Goal: Browse casually: Explore the website without a specific task or goal

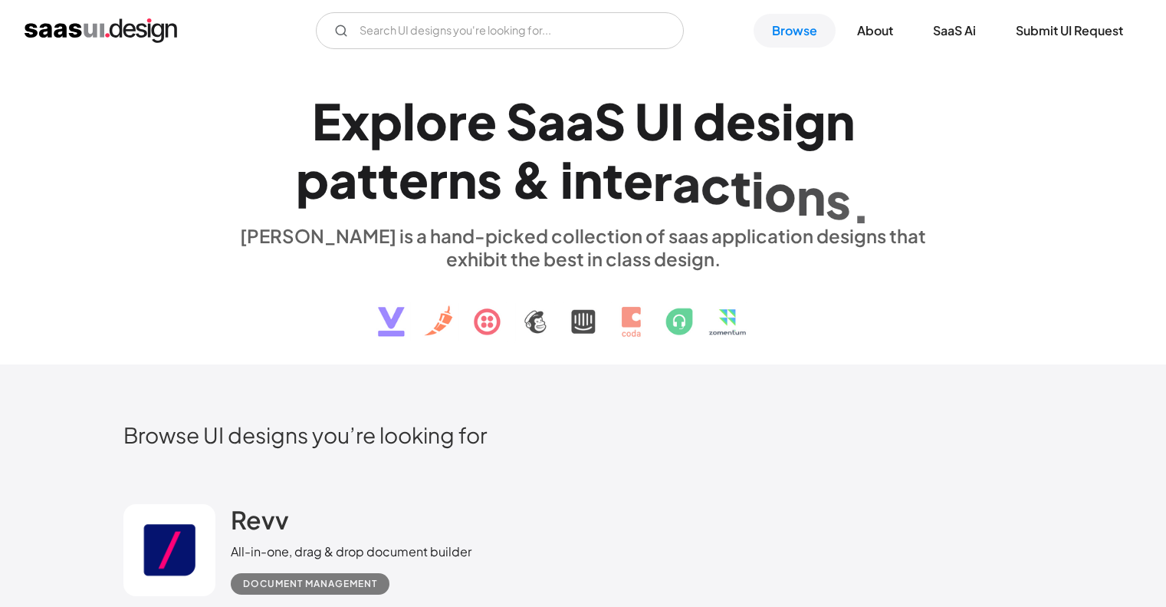
scroll to position [537, 0]
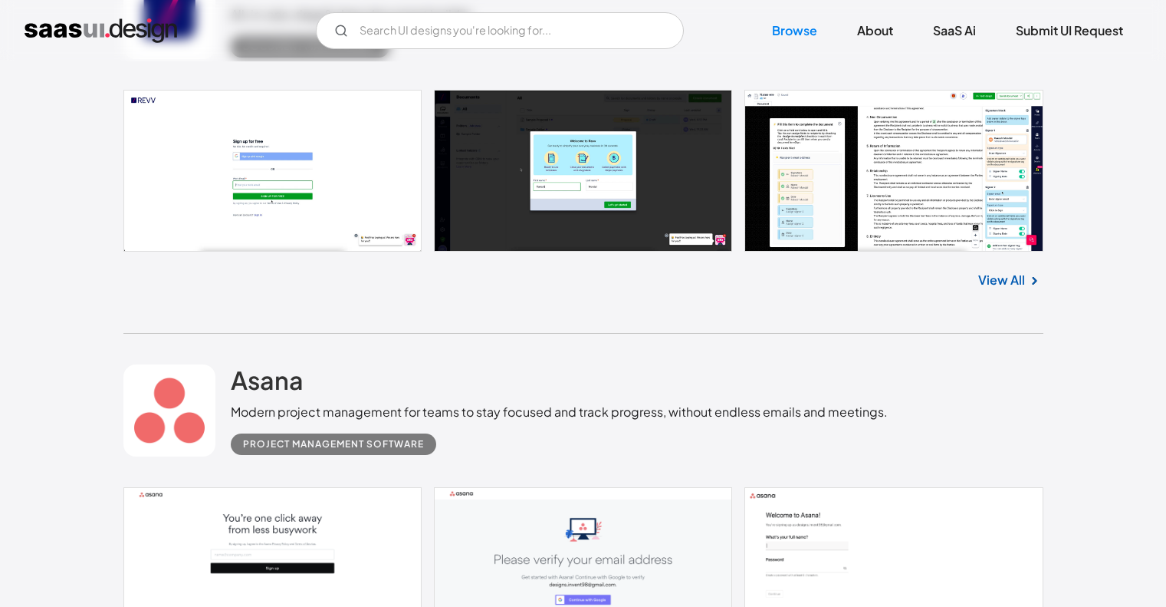
click at [922, 212] on link at bounding box center [583, 171] width 920 height 162
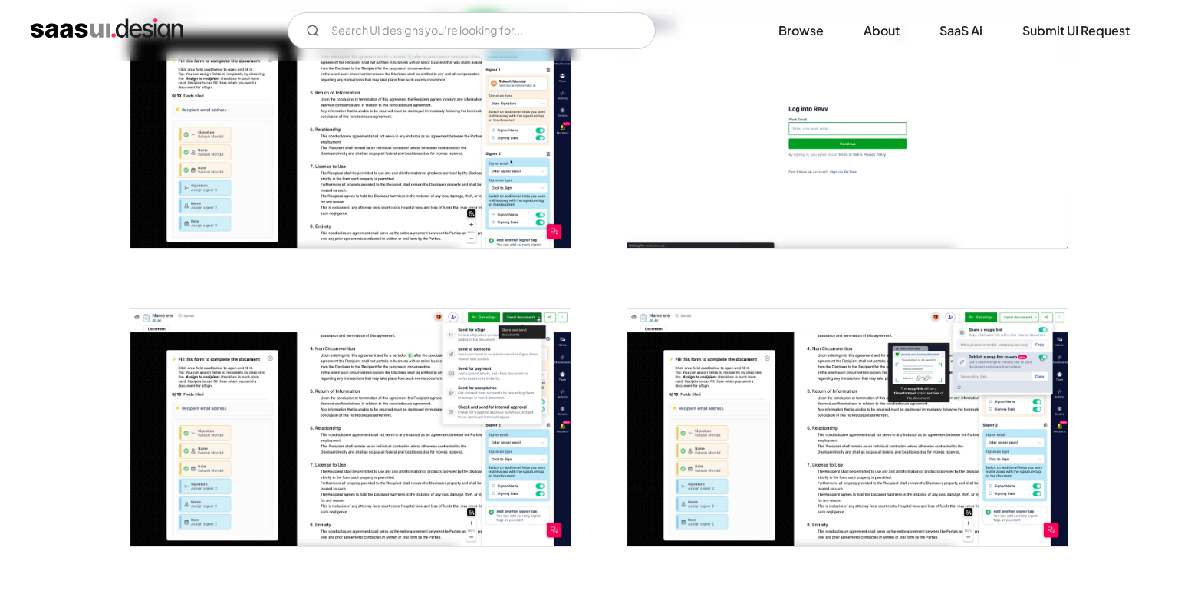
scroll to position [716, 0]
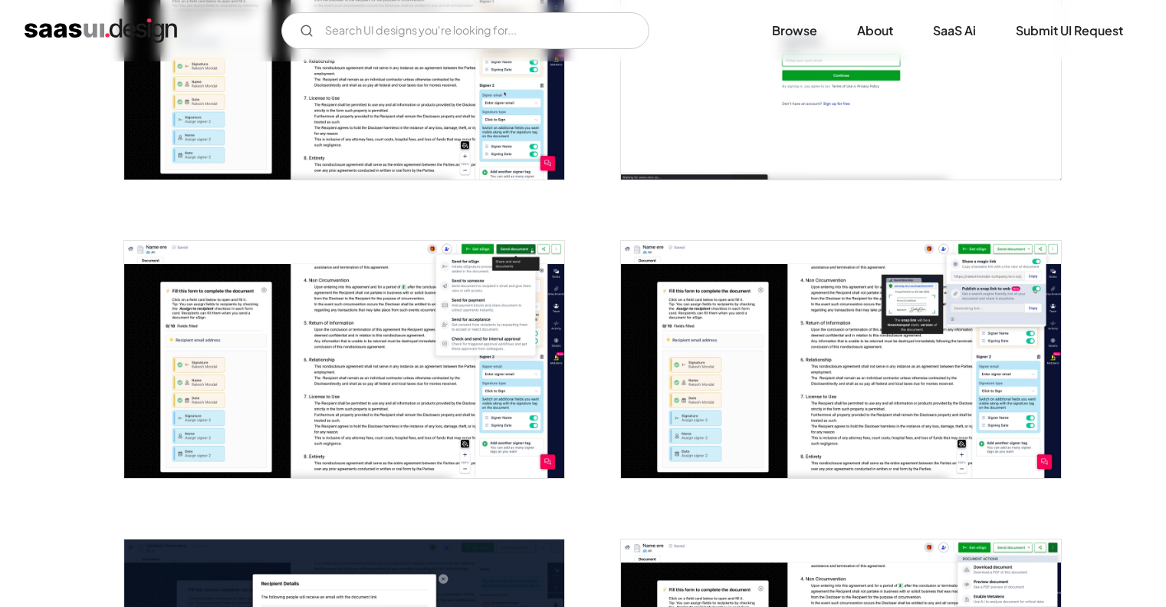
click at [423, 150] on img "open lightbox" at bounding box center [344, 60] width 440 height 237
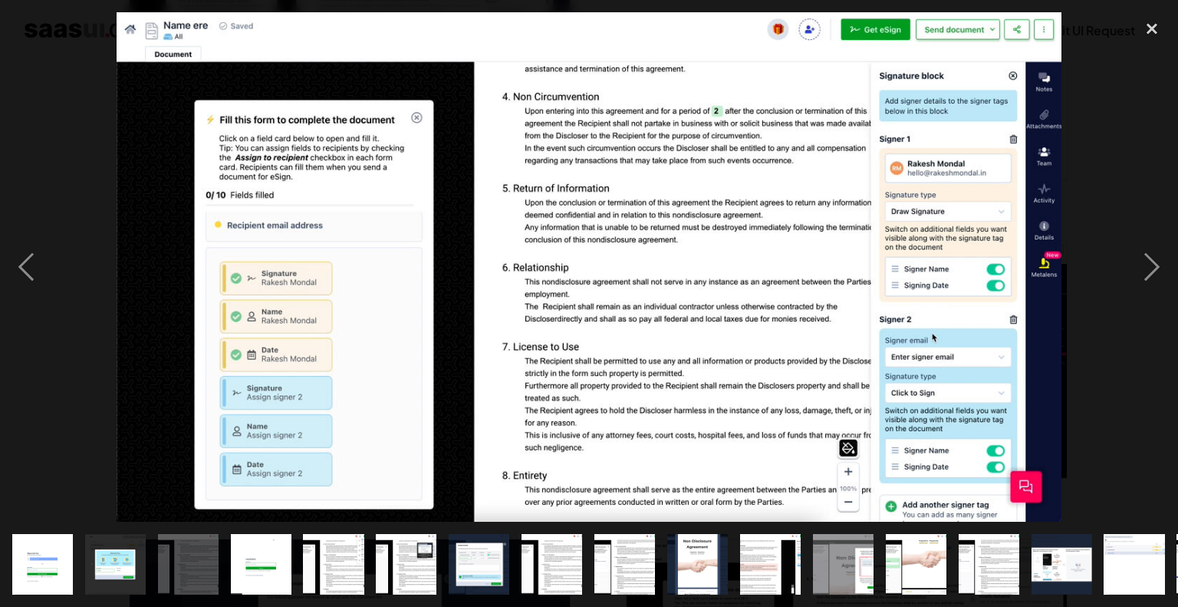
click at [423, 150] on img at bounding box center [590, 266] width 946 height 509
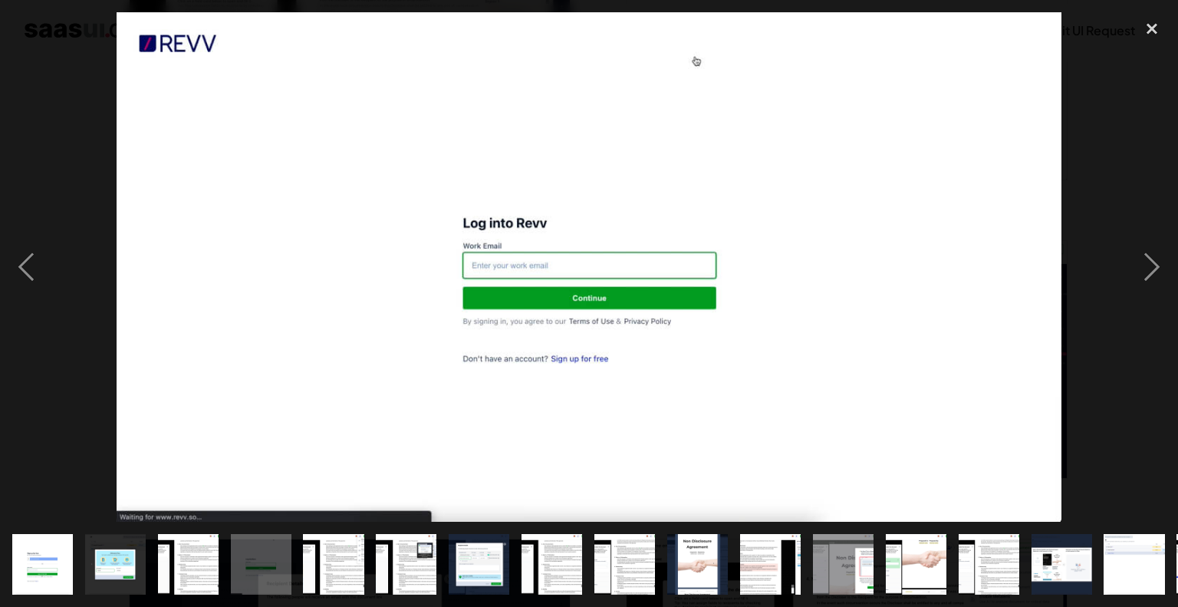
click at [299, 243] on img at bounding box center [590, 266] width 946 height 509
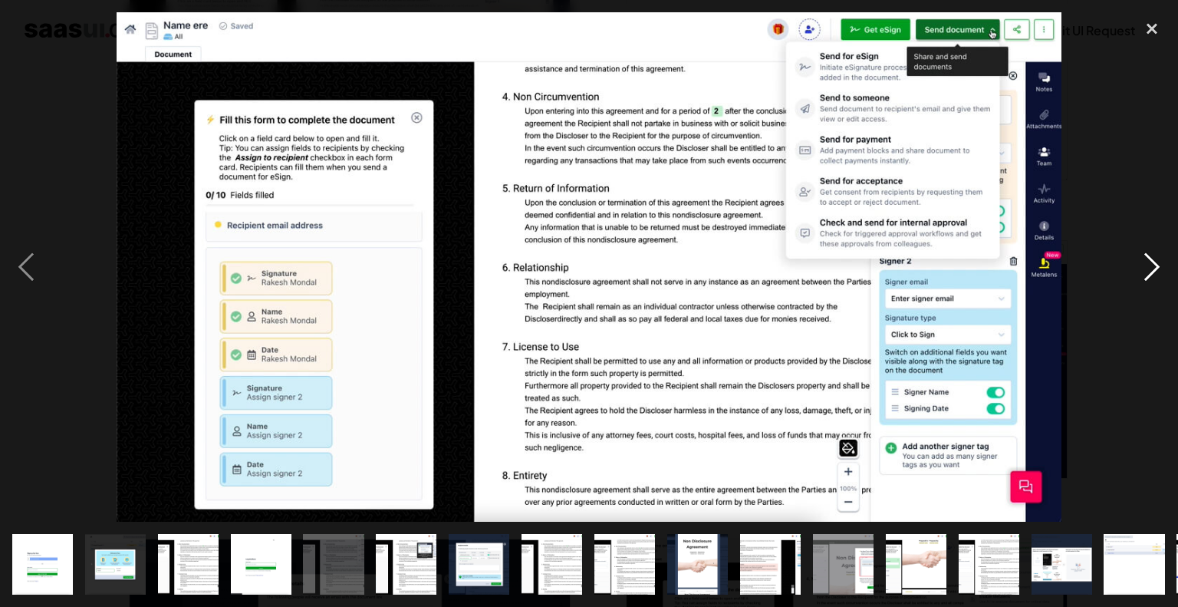
click at [1135, 258] on div "next image" at bounding box center [1152, 266] width 52 height 509
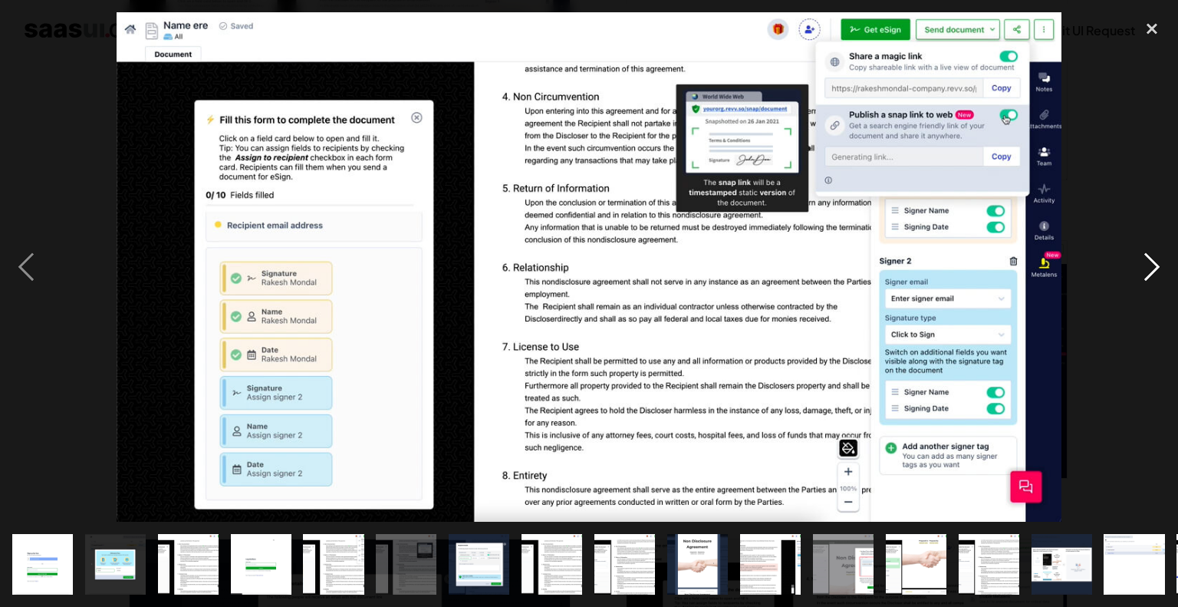
click at [1135, 258] on div "next image" at bounding box center [1152, 266] width 52 height 509
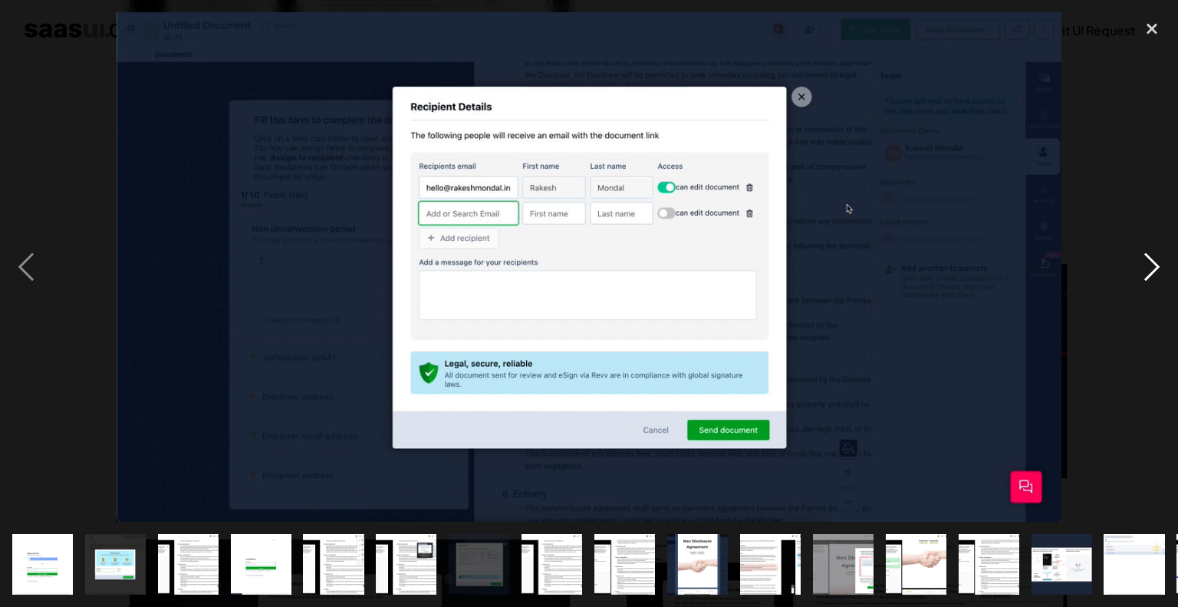
click at [1135, 258] on div "next image" at bounding box center [1152, 266] width 52 height 509
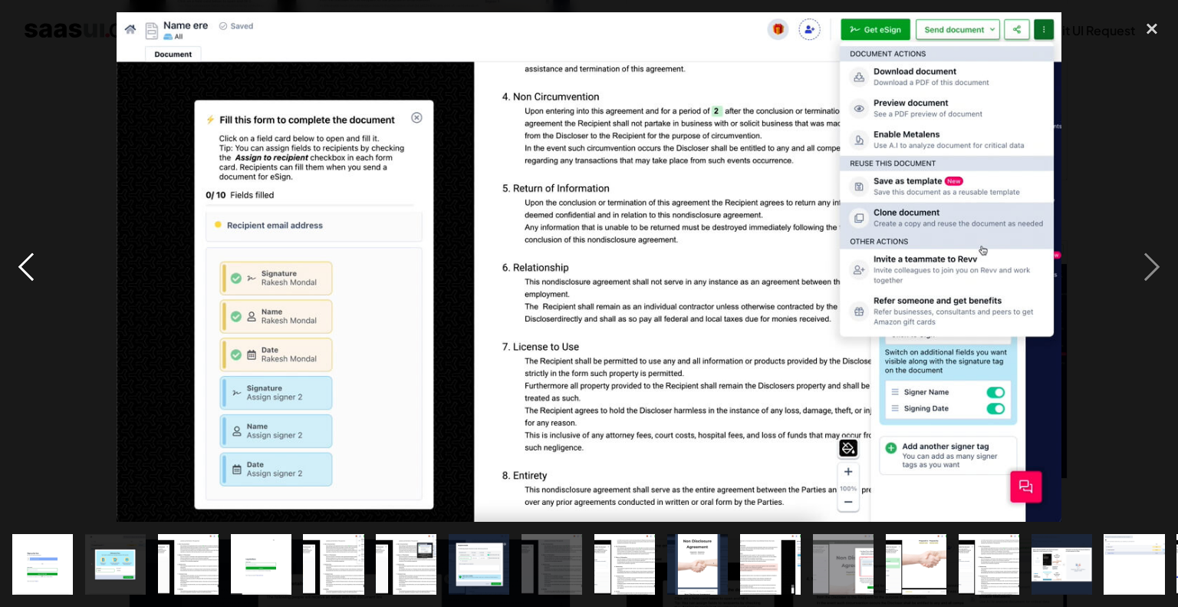
click at [24, 272] on div "previous image" at bounding box center [26, 266] width 52 height 509
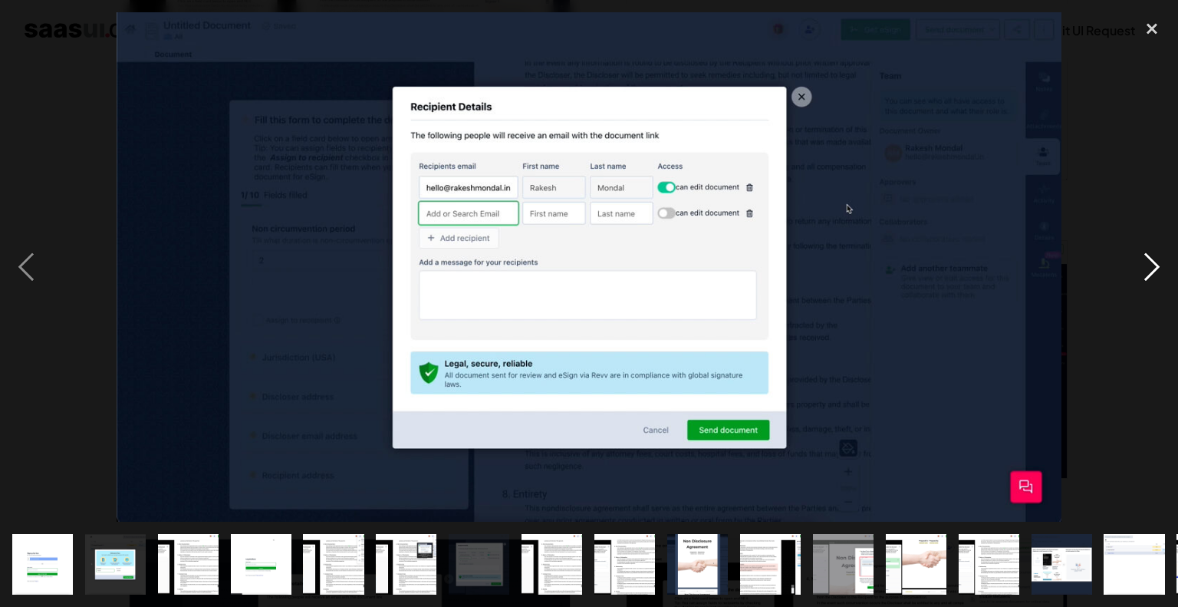
click at [1152, 268] on div "next image" at bounding box center [1152, 266] width 52 height 509
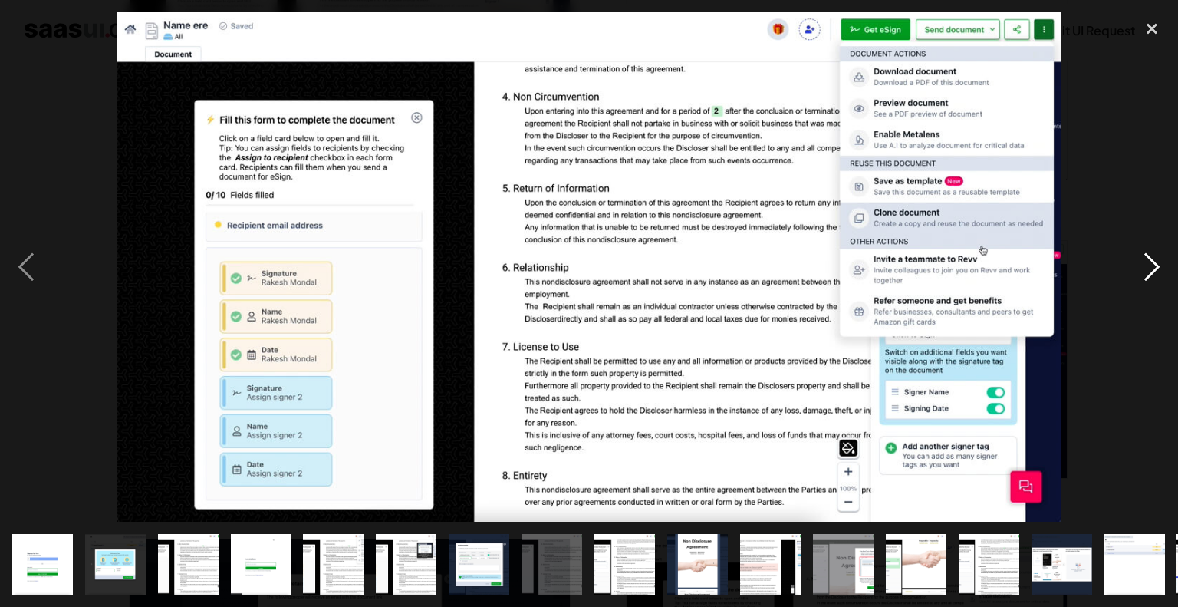
click at [1152, 268] on div "next image" at bounding box center [1152, 266] width 52 height 509
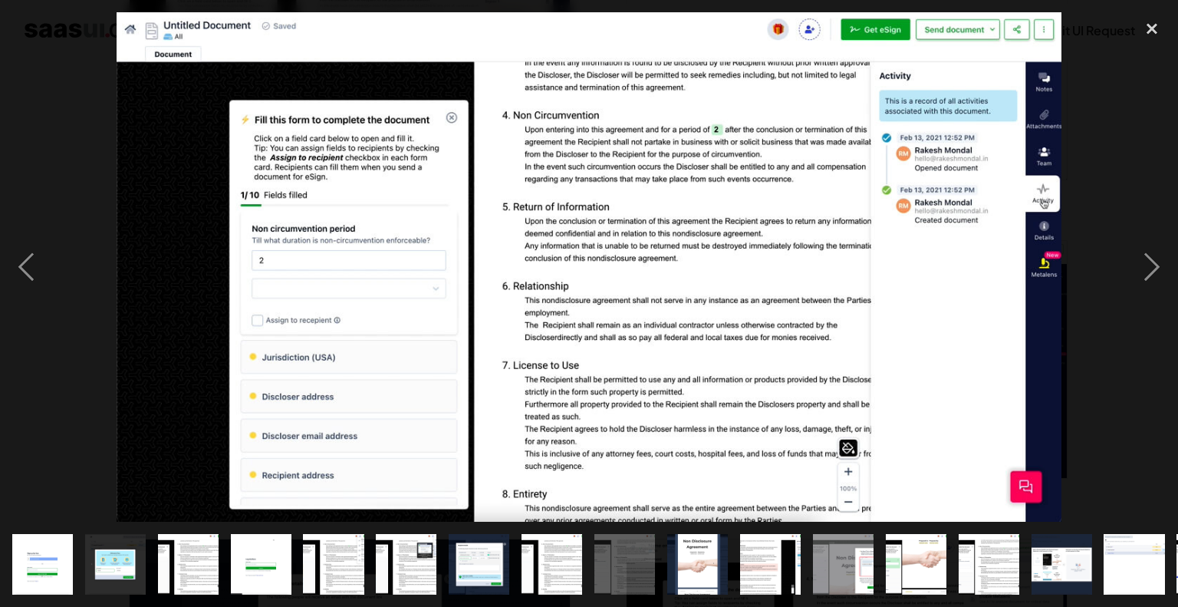
click at [1121, 366] on div at bounding box center [589, 266] width 1178 height 509
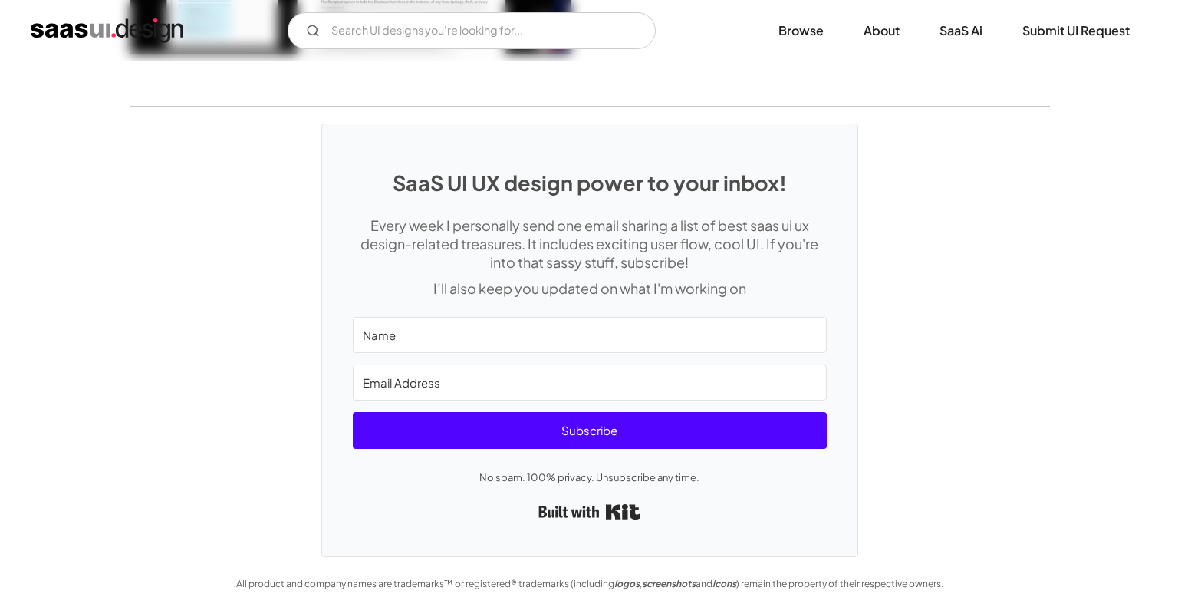
scroll to position [2216, 0]
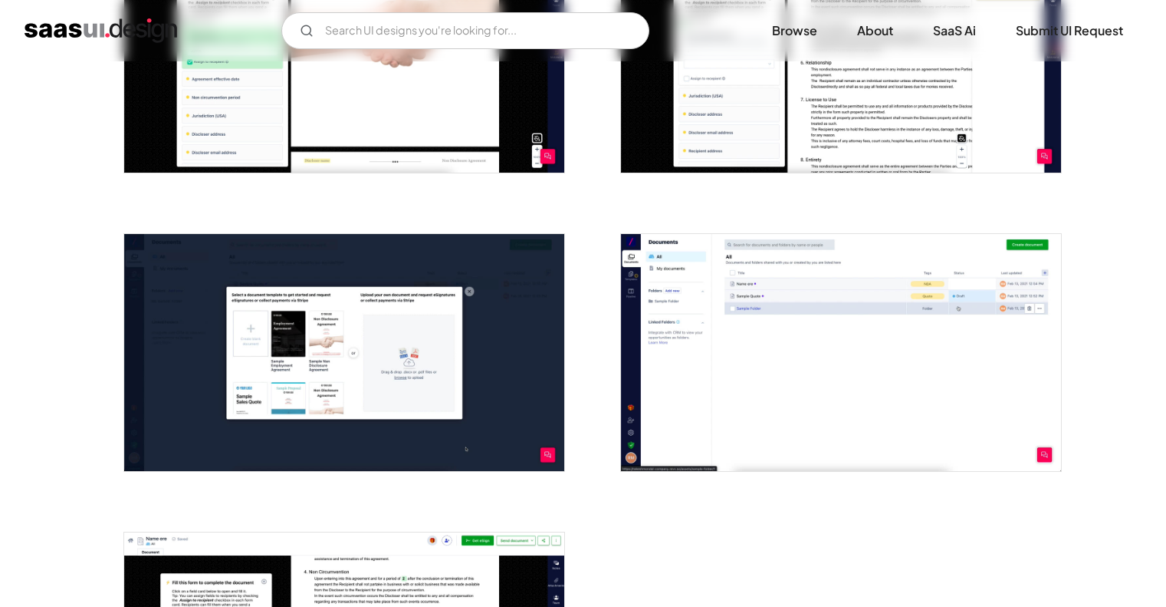
click at [751, 357] on img "open lightbox" at bounding box center [841, 352] width 440 height 237
